Goal: Check status: Check status

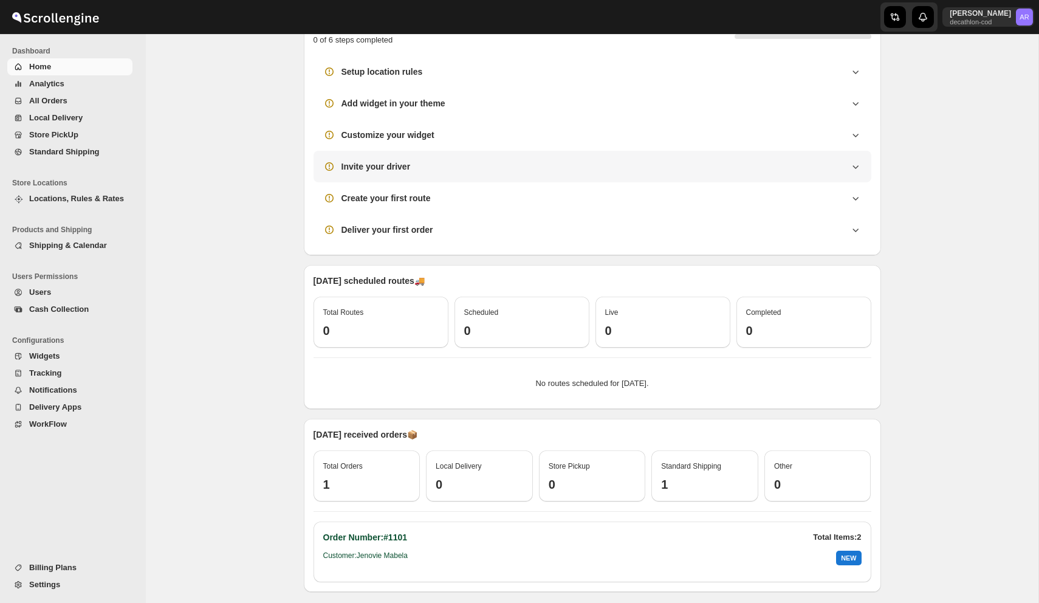
scroll to position [130, 0]
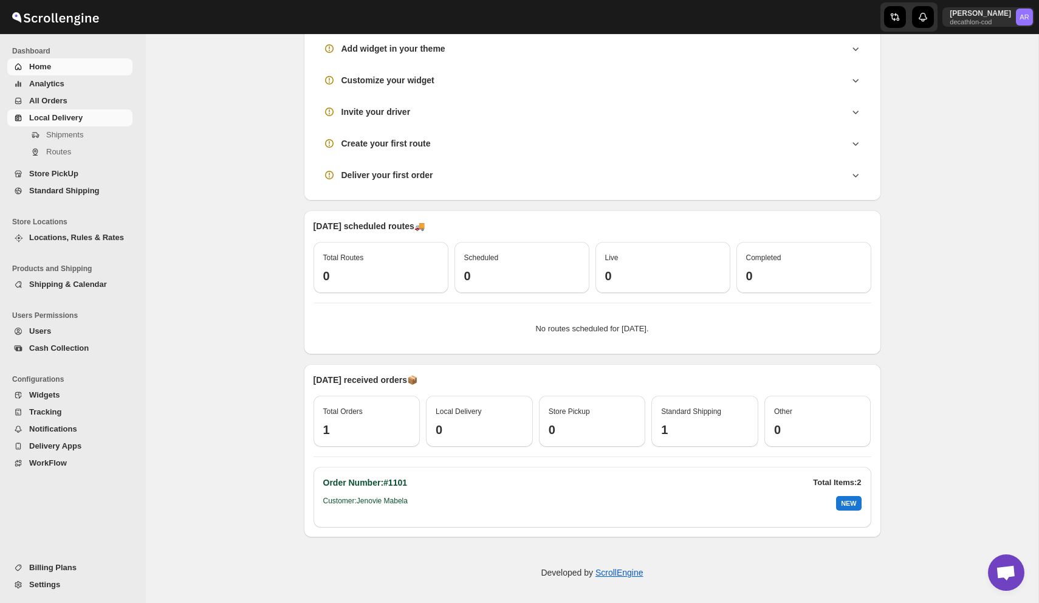
click at [53, 121] on span "Local Delivery" at bounding box center [55, 117] width 53 height 9
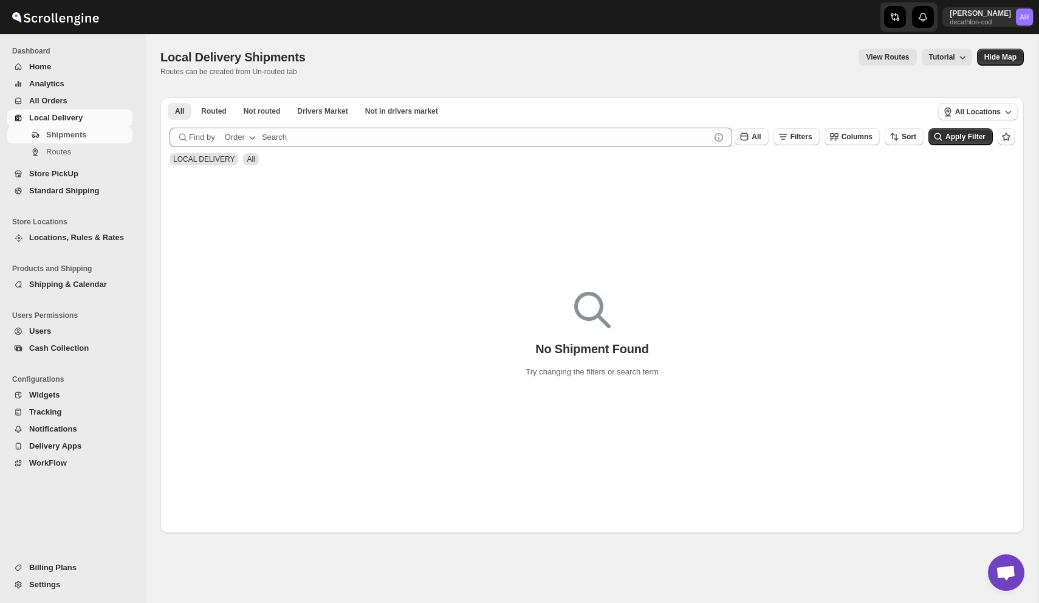
scroll to position [61, 0]
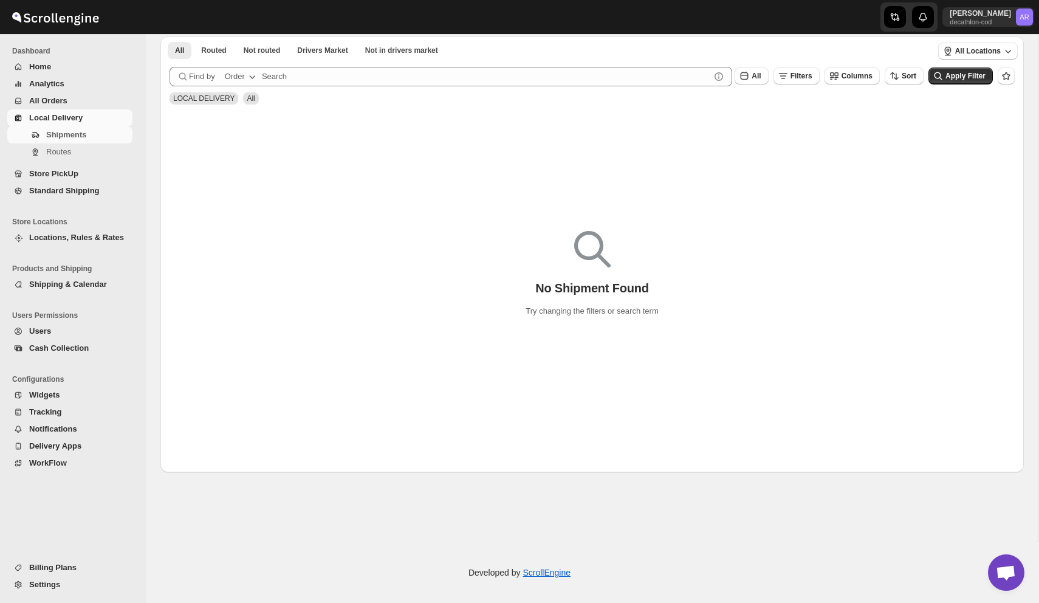
click at [56, 95] on span "All Orders" at bounding box center [79, 101] width 101 height 12
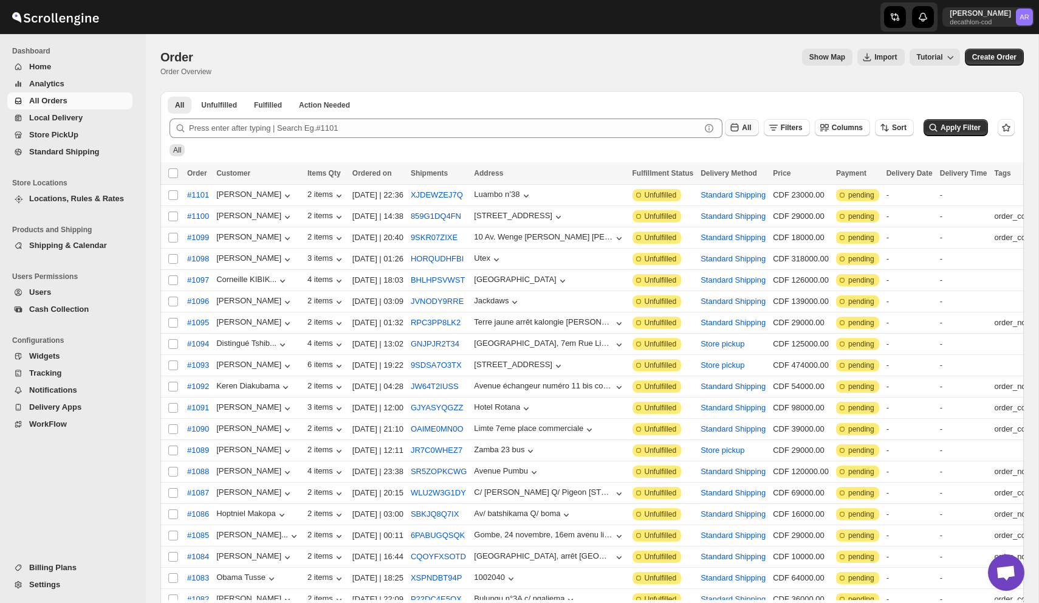
click at [745, 128] on span "All" at bounding box center [746, 127] width 9 height 9
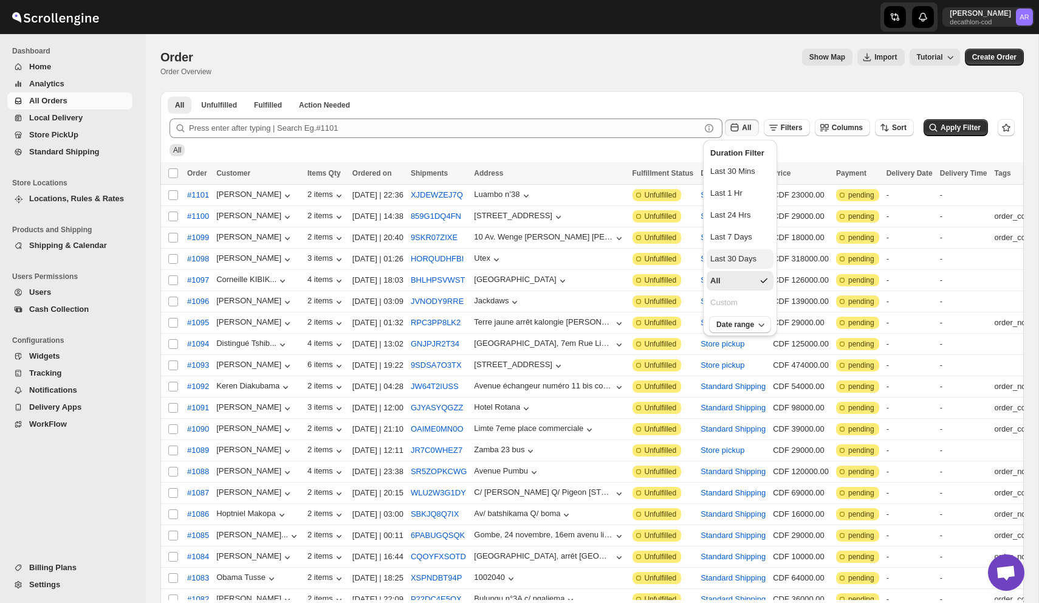
click at [741, 260] on div "Last 30 Days" at bounding box center [733, 259] width 46 height 12
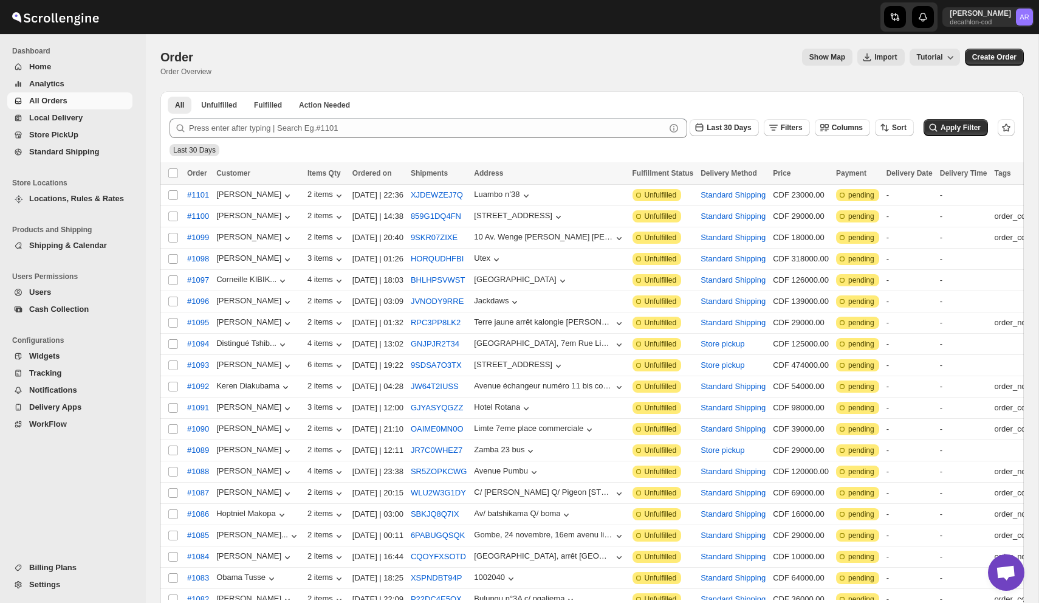
click at [699, 88] on div "Order. This page is ready Order Order Overview Show Map Import Tutorial More ac…" at bounding box center [591, 62] width 863 height 57
click at [947, 140] on div "Last 30 Days" at bounding box center [590, 144] width 850 height 23
click at [945, 132] on button "Apply Filter" at bounding box center [955, 127] width 64 height 17
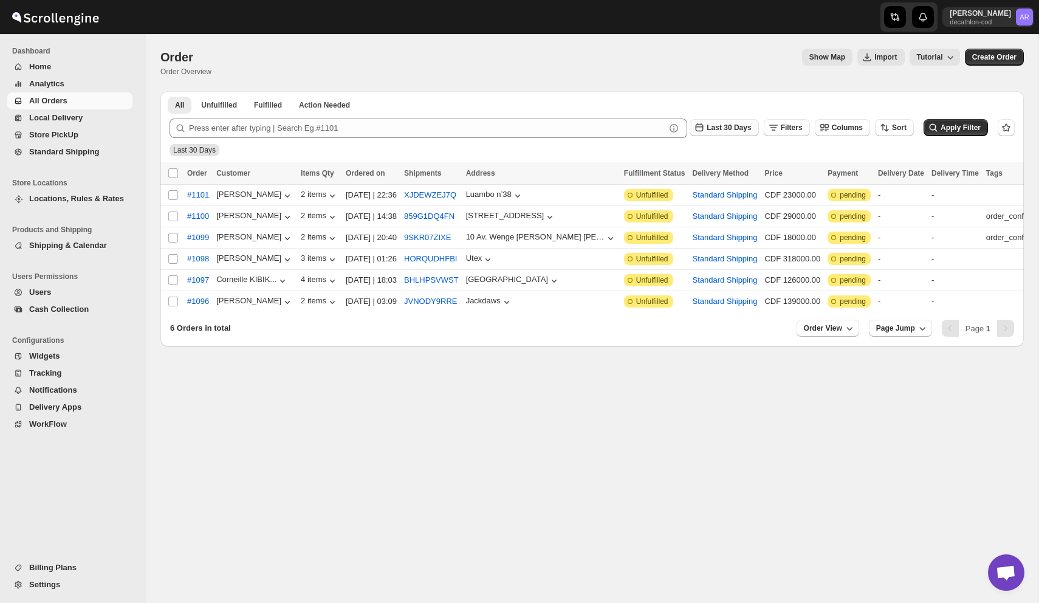
click at [723, 129] on span "Last 30 Days" at bounding box center [728, 127] width 44 height 9
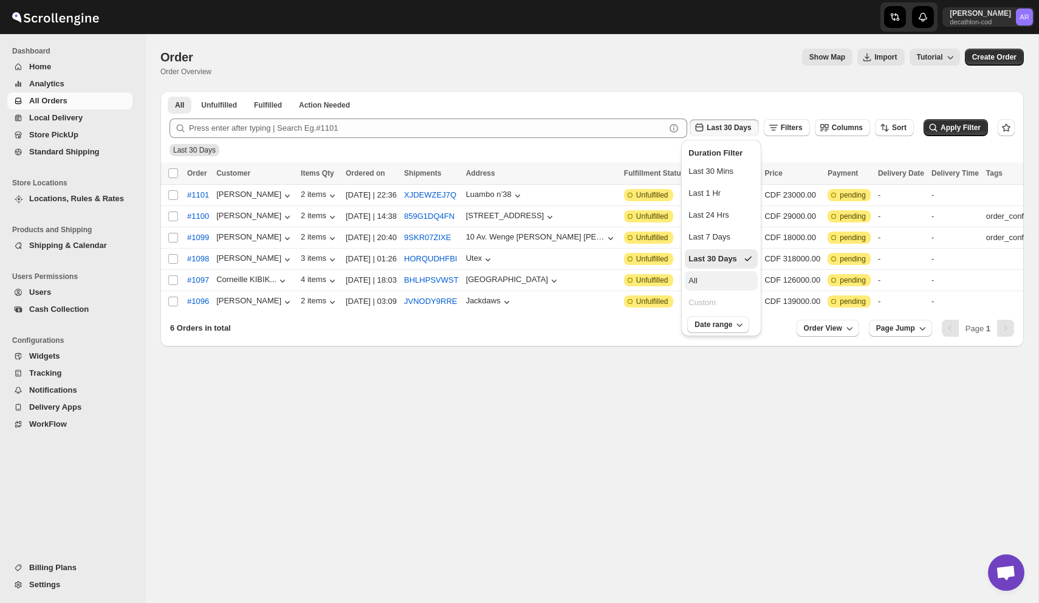
click at [706, 284] on button "All" at bounding box center [721, 280] width 73 height 19
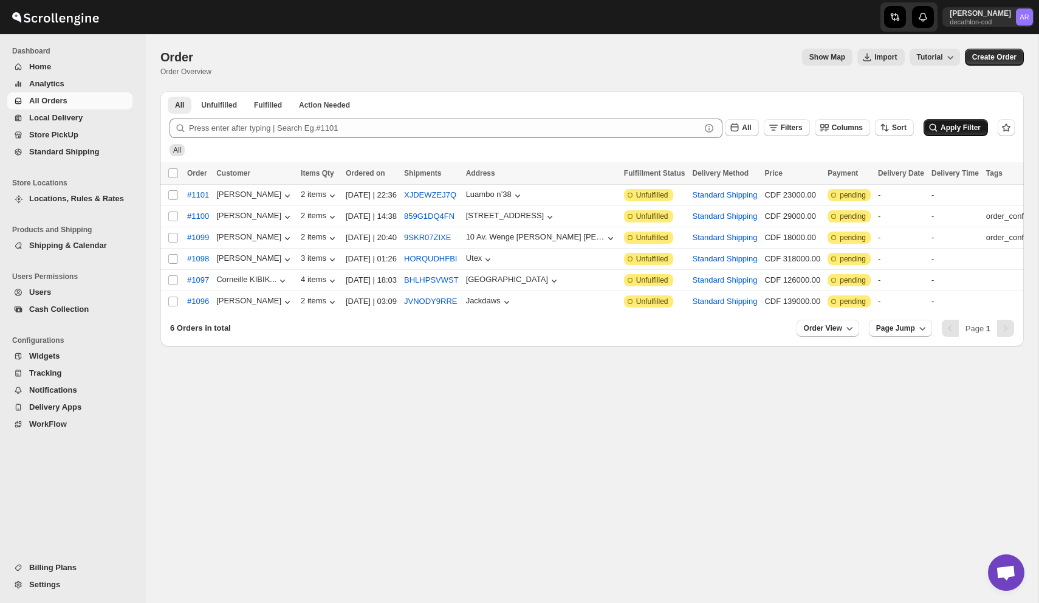
click at [945, 125] on span "Apply Filter" at bounding box center [960, 127] width 40 height 9
